Goal: Information Seeking & Learning: Compare options

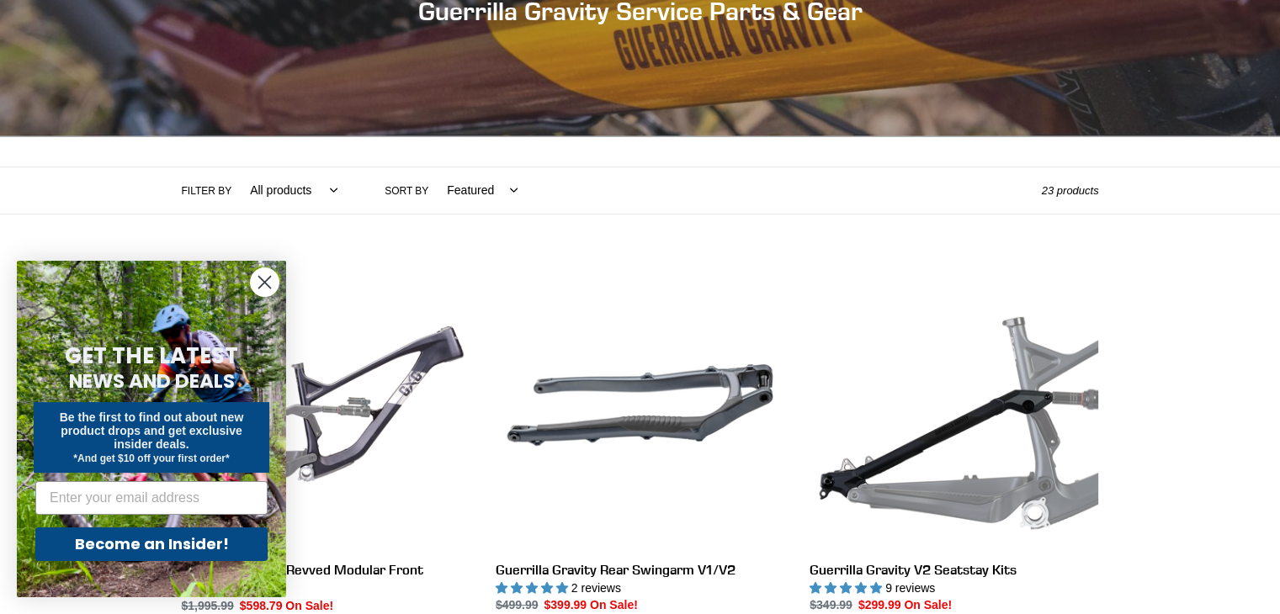
scroll to position [259, 0]
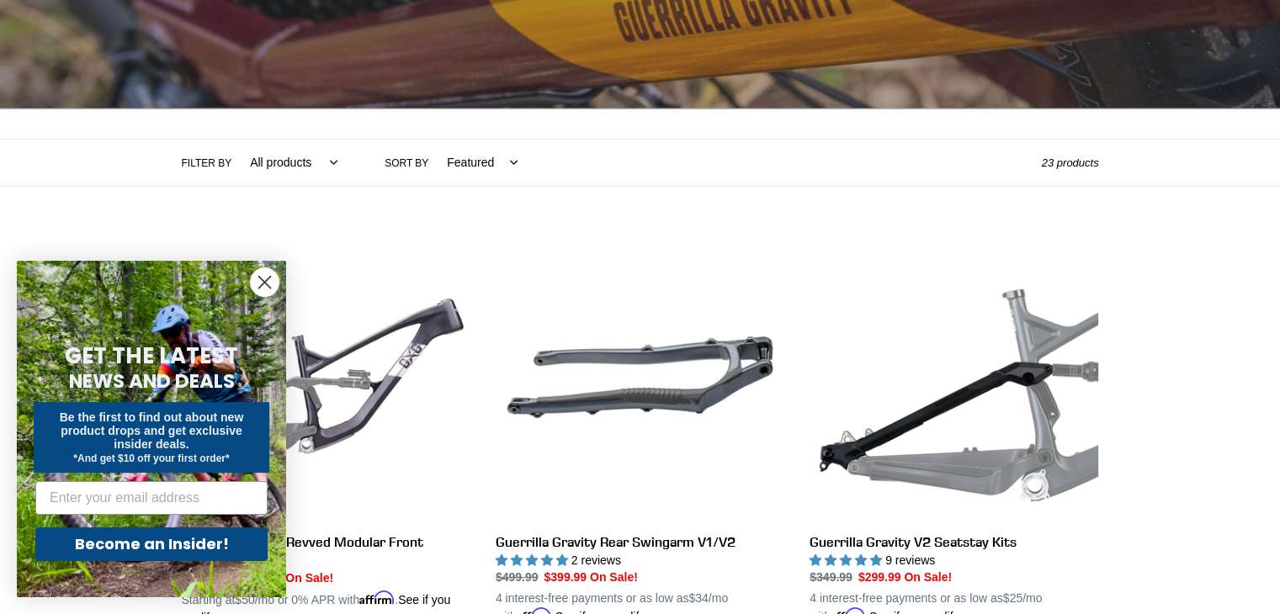
click at [260, 284] on circle "Close dialog" at bounding box center [265, 282] width 28 height 28
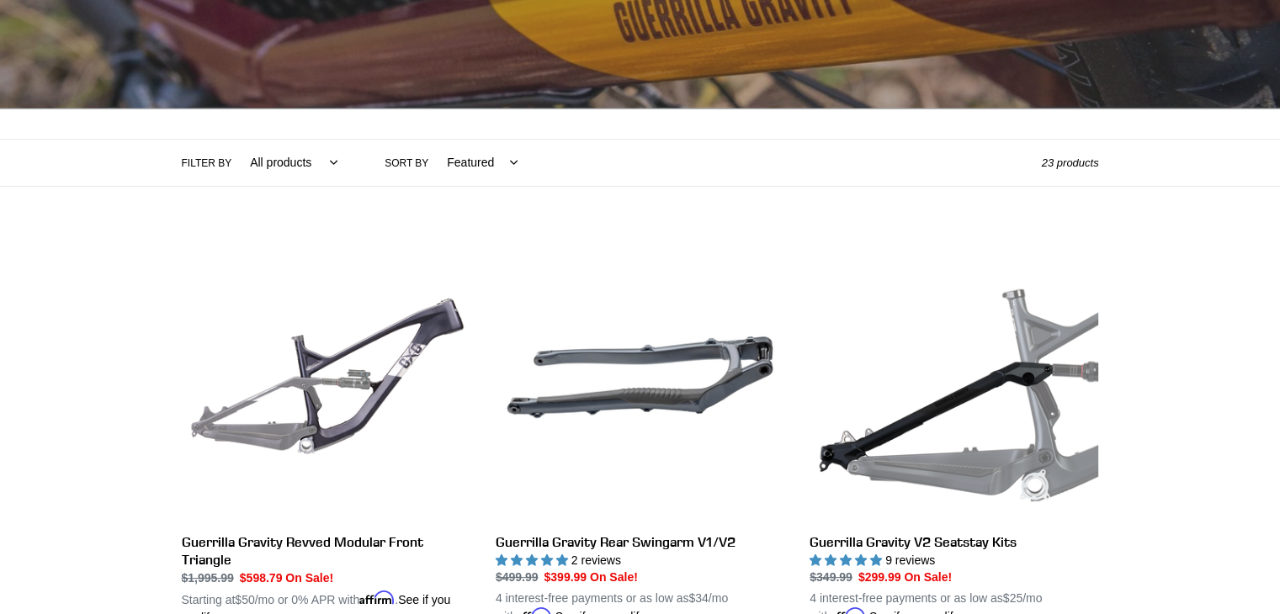
click at [327, 163] on select "All products GG Swag" at bounding box center [289, 163] width 109 height 46
click at [392, 169] on label "Sort by" at bounding box center [406, 163] width 44 height 15
click at [432, 169] on select "Featured Best selling Alphabetically, A-Z Alphabetically, Z-A Price, low to hig…" at bounding box center [478, 163] width 93 height 46
click at [323, 166] on select "All products GG Swag" at bounding box center [289, 163] width 109 height 46
click at [209, 165] on label "Filter by" at bounding box center [207, 163] width 50 height 15
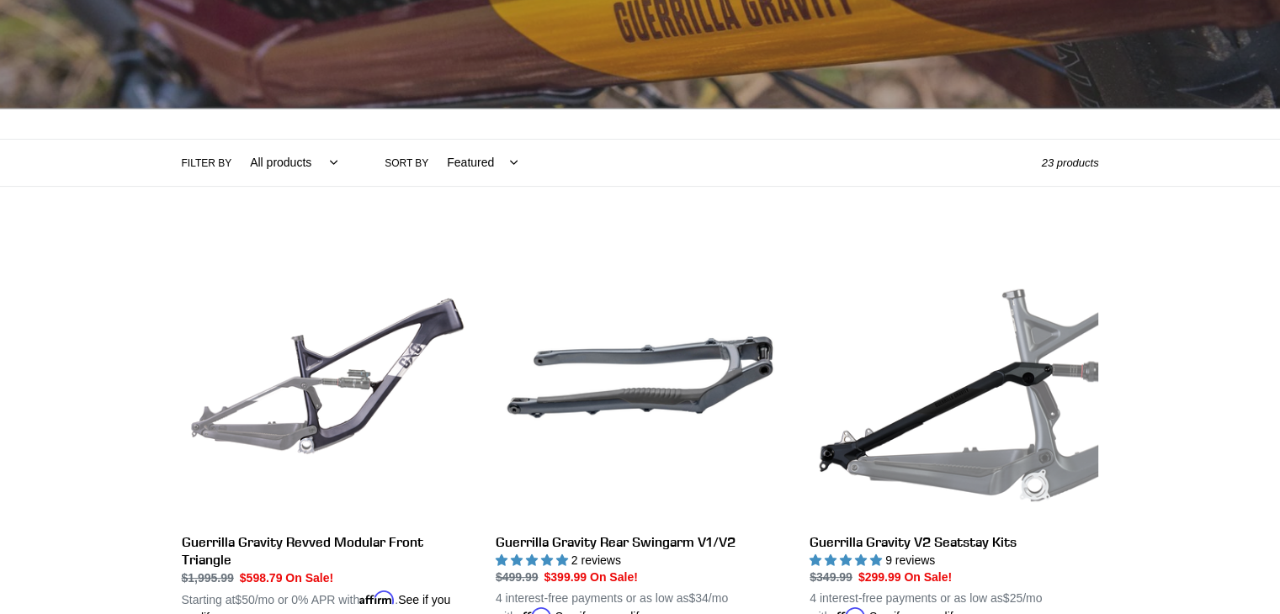
click at [235, 165] on select "All products GG Swag" at bounding box center [289, 163] width 109 height 46
click at [397, 169] on label "Sort by" at bounding box center [406, 163] width 44 height 15
click at [432, 169] on select "Featured Best selling Alphabetically, A-Z Alphabetically, Z-A Price, low to hig…" at bounding box center [478, 163] width 93 height 46
click at [325, 163] on select "All products GG Swag" at bounding box center [289, 163] width 109 height 46
select select "/collections/guerrilla-gravity-service-parts/gg"
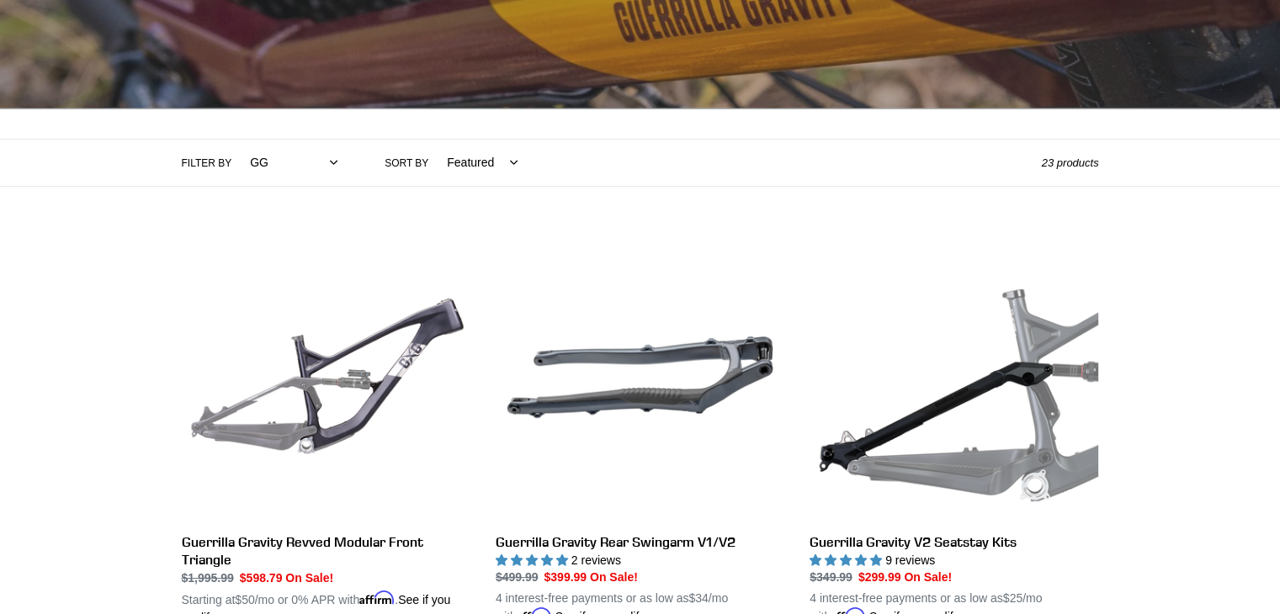
click at [235, 140] on select "All products GG Swag" at bounding box center [289, 163] width 109 height 46
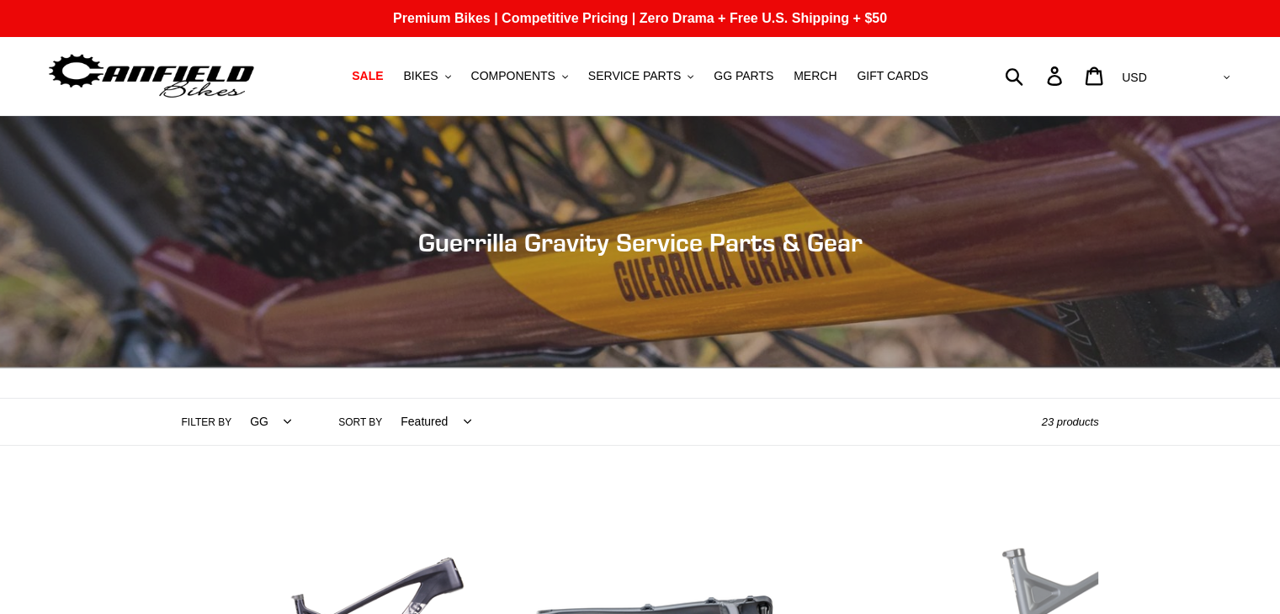
click at [279, 421] on select "All products GG Swag" at bounding box center [266, 422] width 63 height 46
select select "/collections/guerrilla-gravity-service-parts"
click at [235, 399] on select "All products GG Swag" at bounding box center [266, 422] width 63 height 46
click at [451, 79] on icon ".cls-1{fill:#231f20}" at bounding box center [448, 77] width 6 height 6
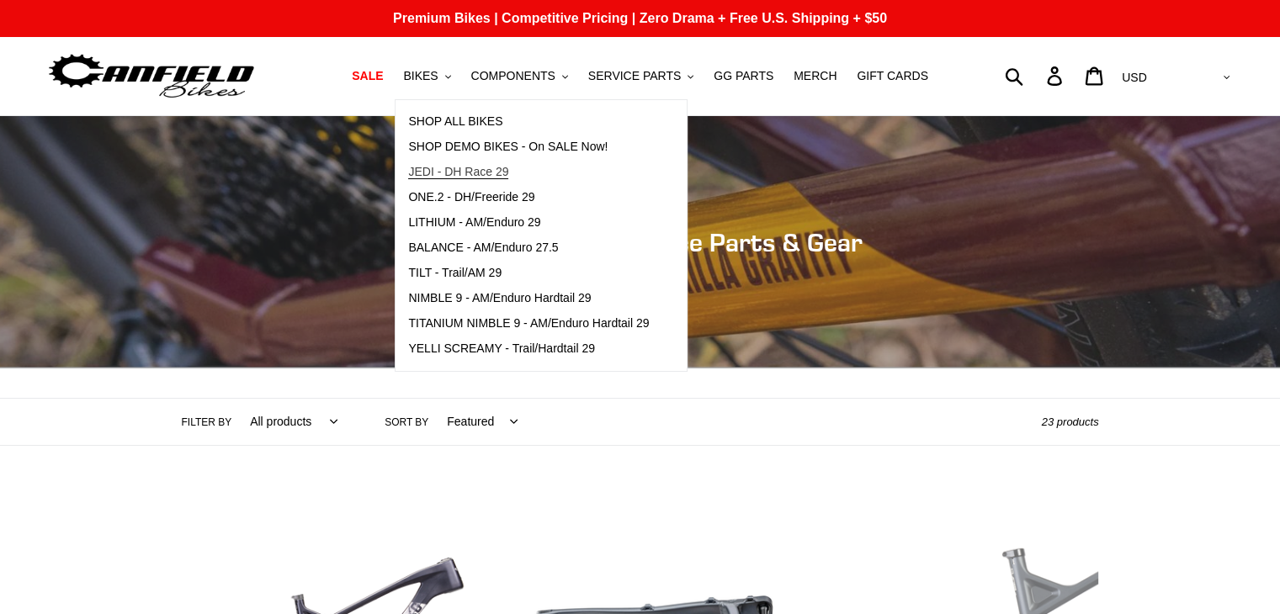
click at [497, 176] on span "JEDI - DH Race 29" at bounding box center [458, 172] width 100 height 14
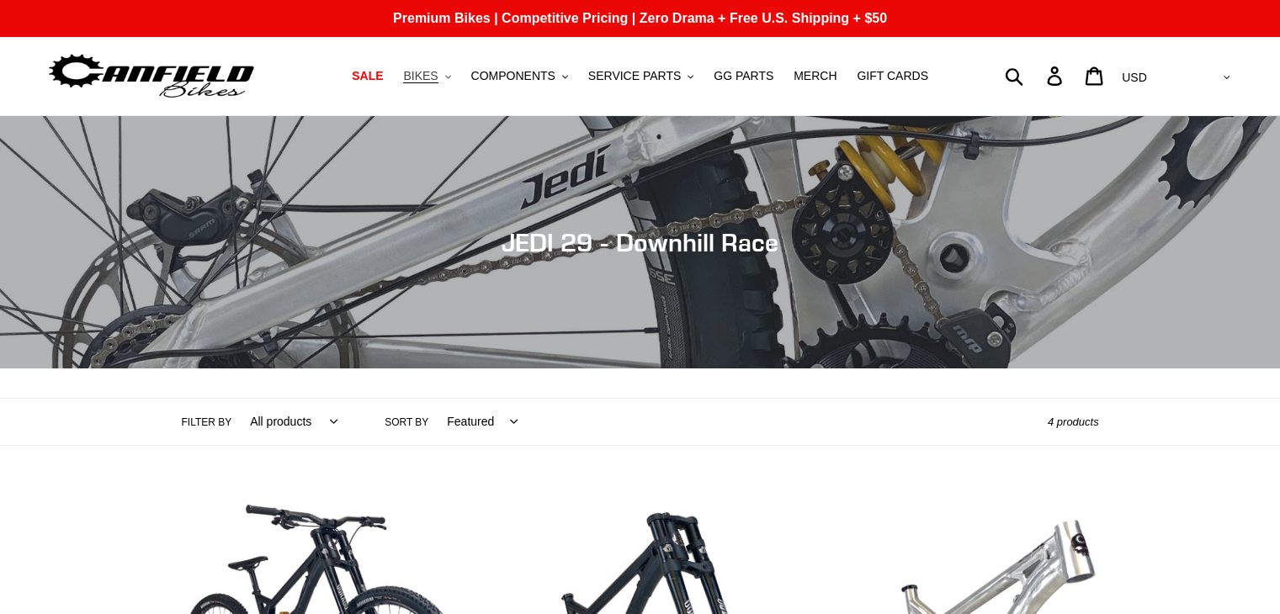
click at [437, 77] on span "BIKES" at bounding box center [420, 76] width 34 height 14
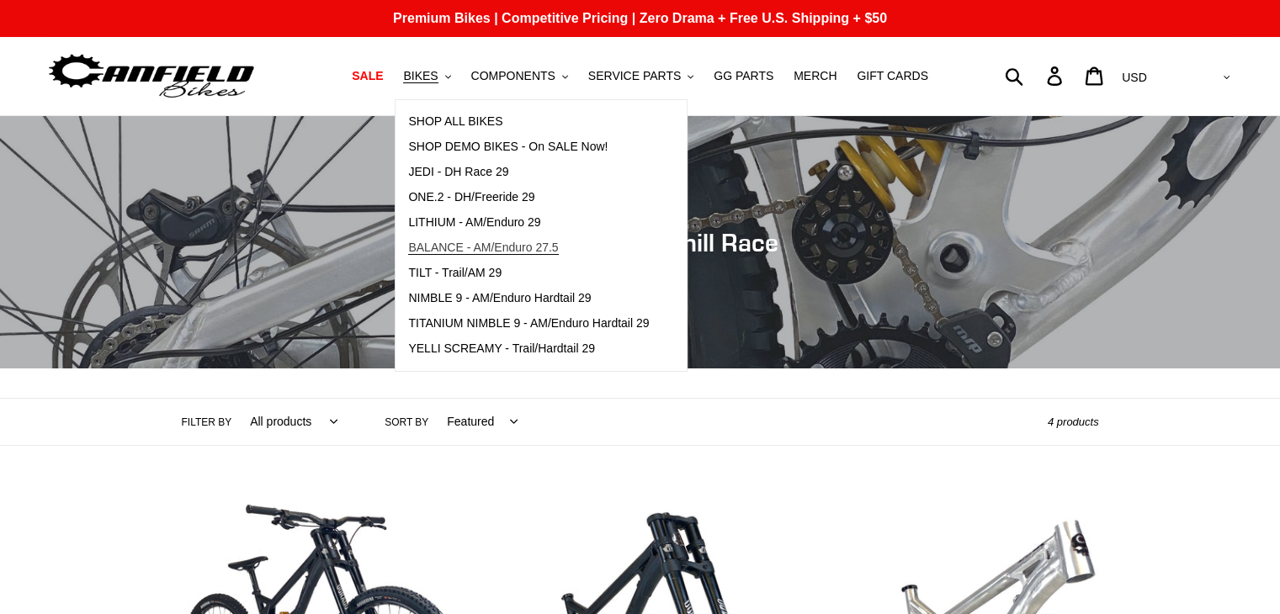
click at [447, 248] on span "BALANCE - AM/Enduro 27.5" at bounding box center [483, 248] width 150 height 14
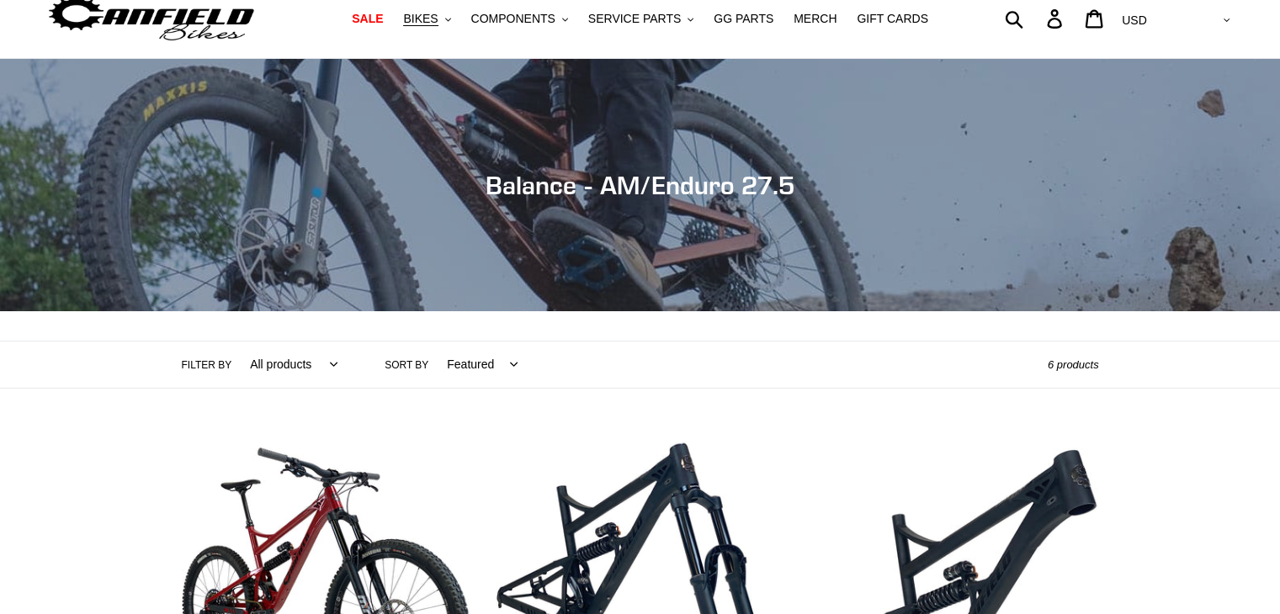
scroll to position [28, 0]
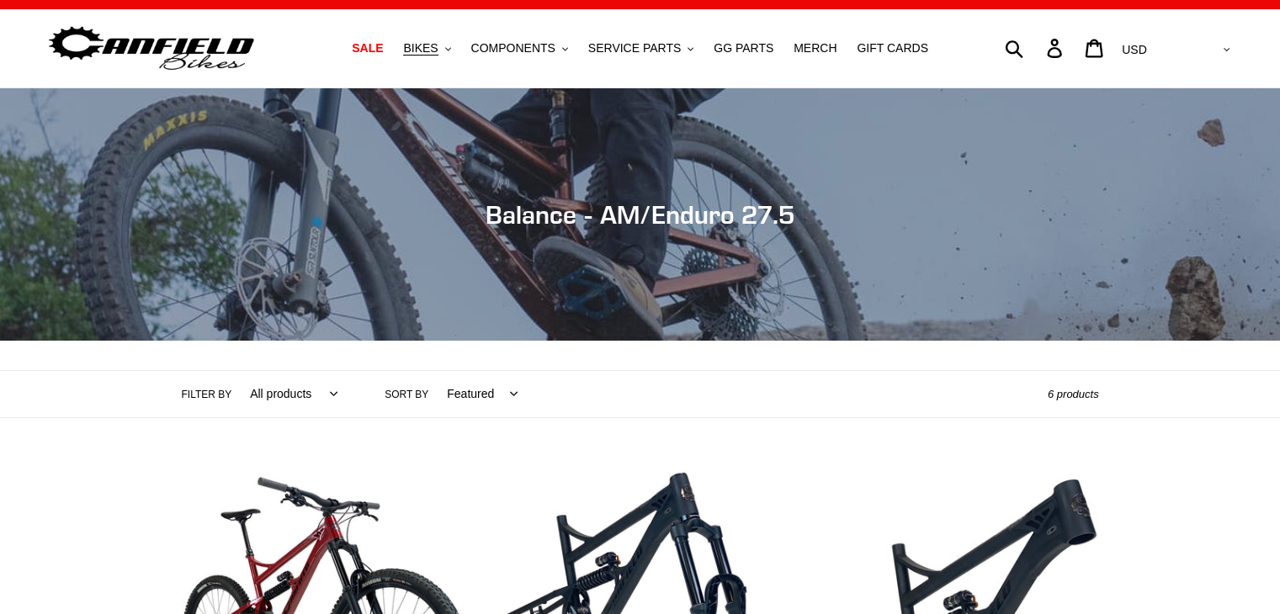
click at [410, 392] on label "Sort by" at bounding box center [406, 394] width 44 height 15
click at [432, 392] on select "Featured Best selling Alphabetically, A-Z Alphabetically, Z-A Price, low to hig…" at bounding box center [478, 394] width 93 height 46
click at [387, 393] on label "Sort by" at bounding box center [406, 394] width 44 height 15
click at [432, 393] on select "Featured Best selling Alphabetically, A-Z Alphabetically, Z-A Price, low to hig…" at bounding box center [478, 394] width 93 height 46
click at [506, 395] on select "Featured Best selling Alphabetically, A-Z Alphabetically, Z-A Price, low to hig…" at bounding box center [478, 394] width 93 height 46
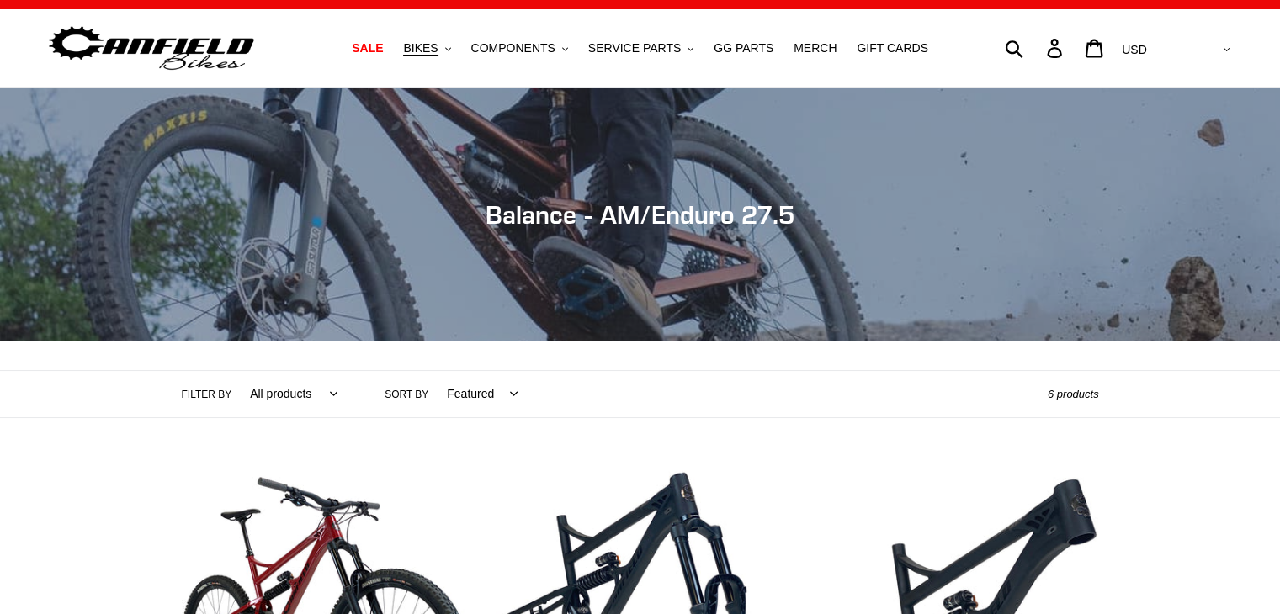
select select "price-ascending"
click at [432, 371] on select "Featured Best selling Alphabetically, A-Z Alphabetically, Z-A Price, low to hig…" at bounding box center [478, 394] width 93 height 46
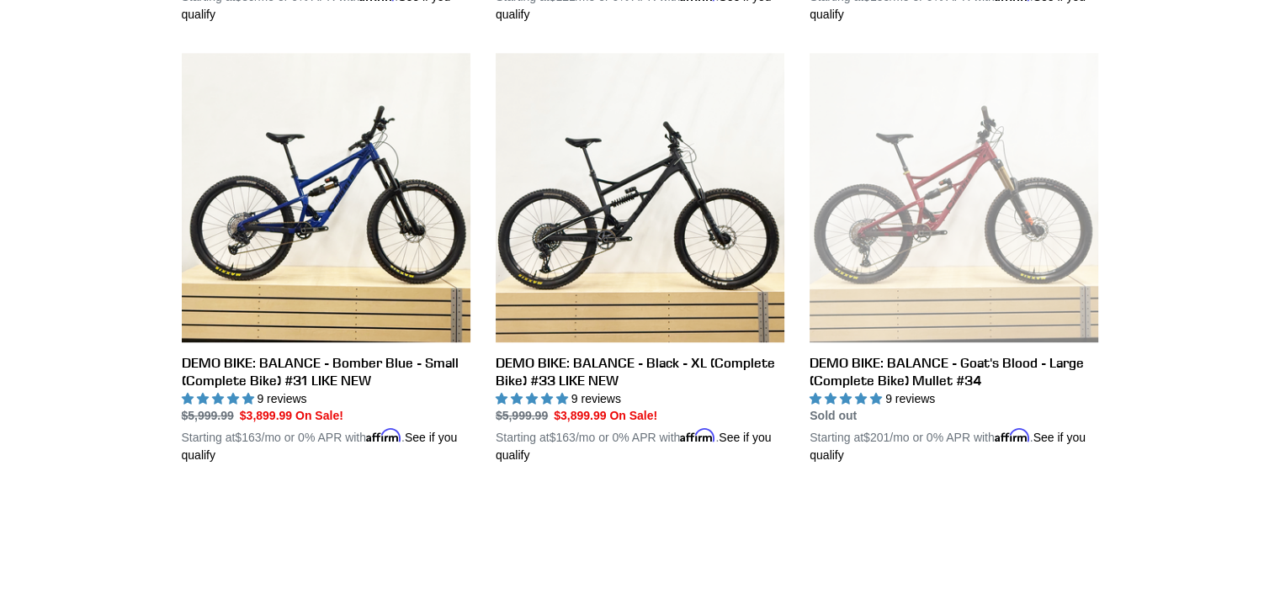
scroll to position [753, 0]
